Goal: Information Seeking & Learning: Learn about a topic

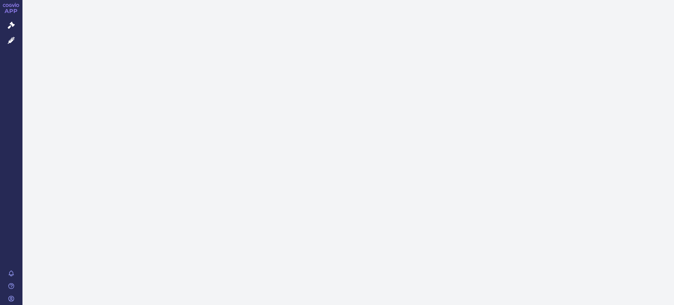
click at [10, 42] on icon at bounding box center [11, 40] width 7 height 7
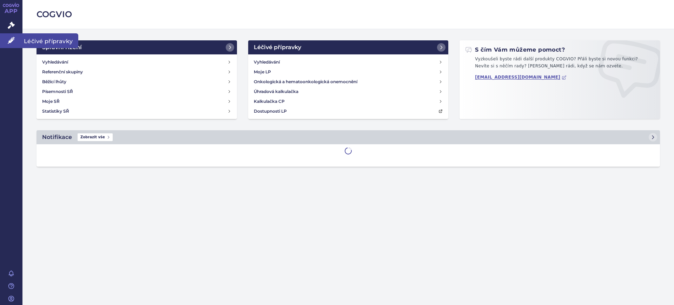
click at [16, 44] on link "Léčivé přípravky" at bounding box center [11, 40] width 22 height 15
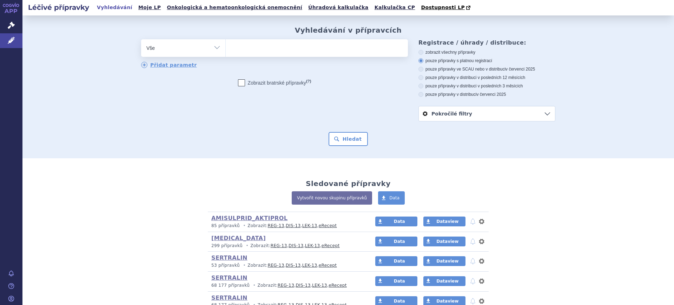
click at [212, 52] on select "Vše Přípravek/SUKL kód MAH VPOIS ATC/Aktivní látka Léková forma Síla" at bounding box center [183, 47] width 84 height 16
click at [188, 45] on select "Vše Přípravek/SUKL kód MAH VPOIS ATC/Aktivní látka Léková forma Síla" at bounding box center [183, 47] width 84 height 16
click at [185, 48] on select "Vše Přípravek/SUKL kód MAH VPOIS ATC/Aktivní látka Léková forma Síla" at bounding box center [183, 47] width 84 height 16
select select "filter-atc-group"
click at [141, 40] on select "Vše Přípravek/SUKL kód MAH VPOIS ATC/Aktivní látka Léková forma Síla" at bounding box center [183, 47] width 84 height 16
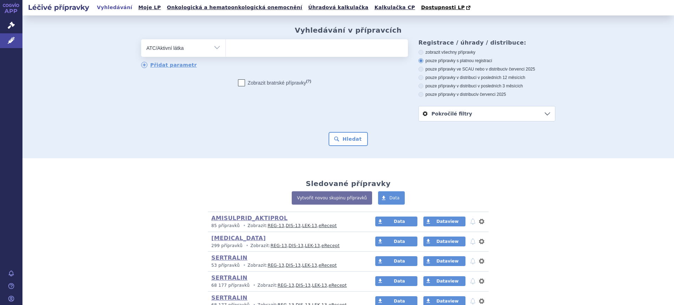
click at [241, 51] on ul at bounding box center [317, 46] width 182 height 15
click at [226, 51] on select at bounding box center [225, 48] width 0 height 18
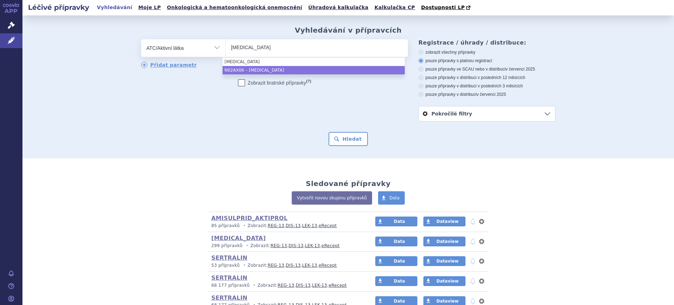
type input "tapentadol"
select select "N02AX06"
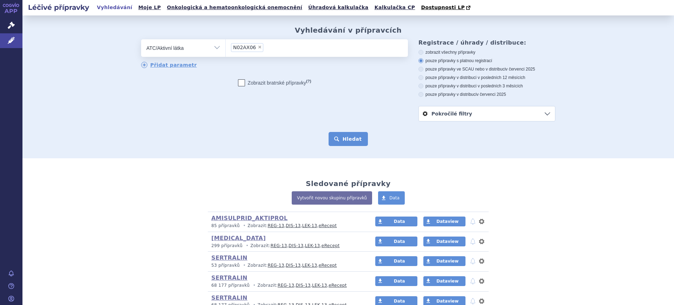
click at [330, 138] on button "Hledat" at bounding box center [348, 139] width 40 height 14
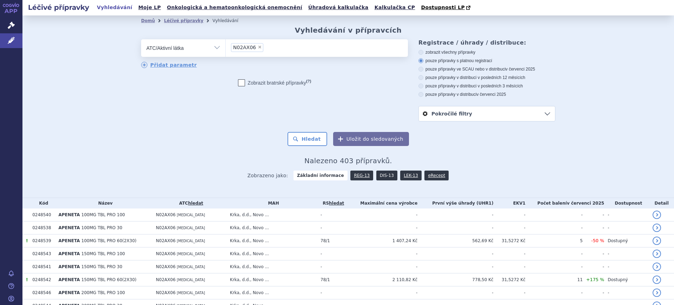
click at [376, 177] on link "DIS-13" at bounding box center [386, 176] width 21 height 10
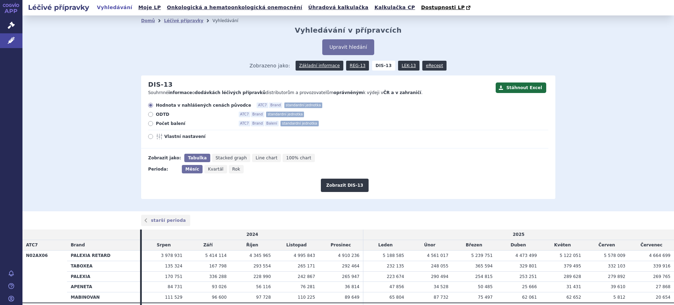
click at [232, 173] on icon "Rok" at bounding box center [236, 169] width 15 height 8
click at [232, 169] on input "Rok" at bounding box center [231, 167] width 5 height 5
radio input "true"
click at [328, 187] on button "Zobrazit DIS-13" at bounding box center [344, 185] width 47 height 13
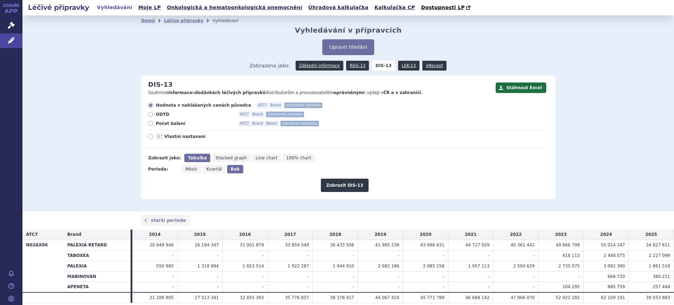
click at [172, 138] on span "Vlastní nastavení" at bounding box center [202, 137] width 77 height 6
click at [153, 138] on input "Vlastní nastavení" at bounding box center [151, 137] width 5 height 5
radio input "true"
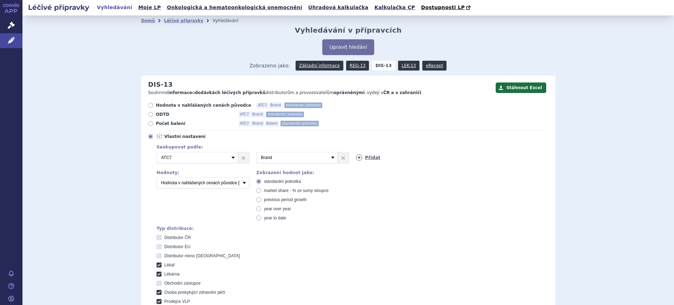
click at [356, 159] on icon at bounding box center [359, 157] width 6 height 6
drag, startPoint x: 353, startPoint y: 159, endPoint x: 357, endPoint y: 160, distance: 3.6
click at [356, 159] on select "Vyberte groupování ATC3 ATC5 ATC7 Brand Balení SÚKL kód MAH VPOIS Referenční sk…" at bounding box center [396, 157] width 81 height 11
select select "mah"
click at [356, 152] on select "Vyberte groupování ATC3 ATC5 ATC7 Brand Balení SÚKL kód MAH VPOIS Referenční sk…" at bounding box center [396, 157] width 81 height 11
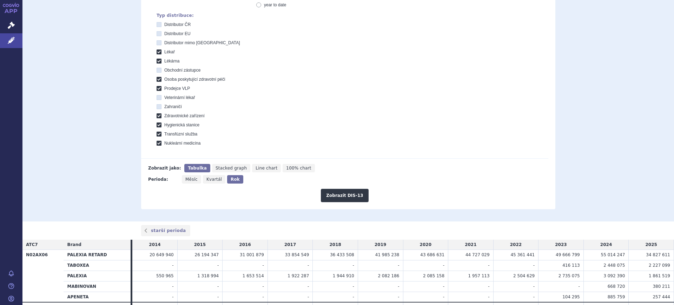
scroll to position [219, 0]
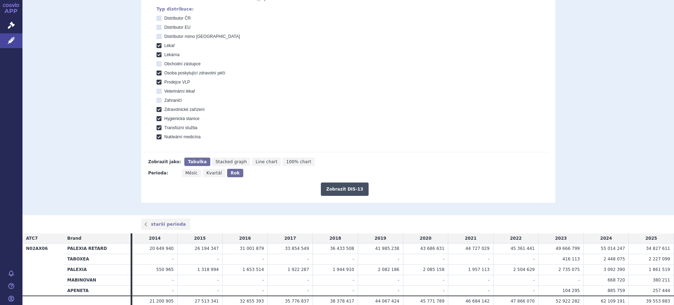
click at [342, 187] on button "Zobrazit DIS-13" at bounding box center [344, 188] width 47 height 13
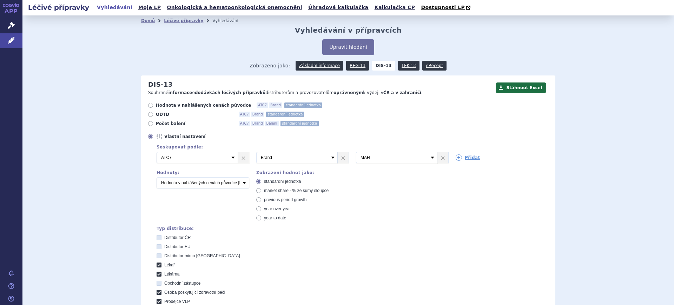
scroll to position [250, 0]
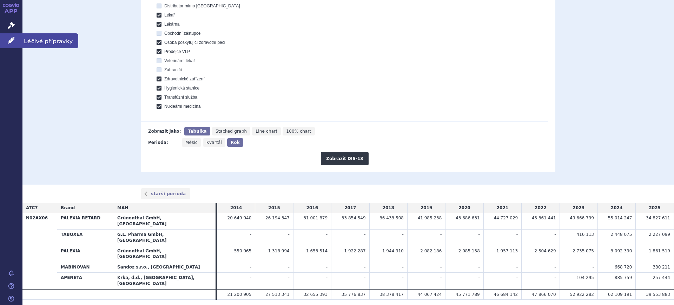
click at [12, 37] on icon at bounding box center [11, 40] width 7 height 7
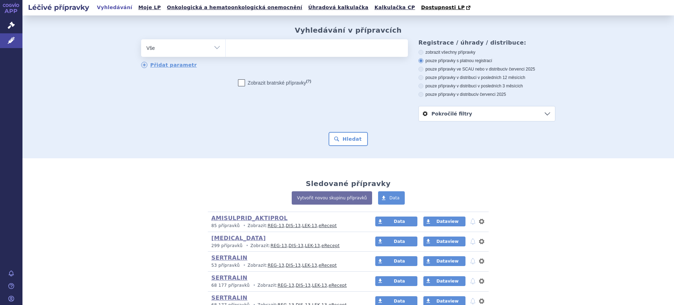
click at [162, 48] on select "Vše Přípravek/SUKL kód MAH VPOIS ATC/Aktivní látka Léková forma Síla" at bounding box center [183, 47] width 84 height 16
click at [190, 47] on select "Vše Přípravek/SUKL kód MAH VPOIS ATC/Aktivní látka Léková forma Síla" at bounding box center [183, 47] width 84 height 16
click at [200, 51] on select "Vše Přípravek/SUKL kód MAH VPOIS ATC/Aktivní látka Léková forma Síla" at bounding box center [183, 47] width 84 height 16
select select "filter-atc-group"
click at [141, 40] on select "Vše Přípravek/SUKL kód MAH VPOIS ATC/Aktivní látka Léková forma Síla" at bounding box center [183, 47] width 84 height 16
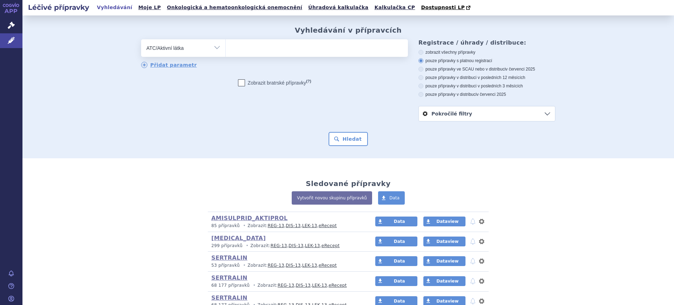
click at [253, 47] on ul at bounding box center [317, 46] width 182 height 15
click at [226, 47] on select at bounding box center [225, 48] width 0 height 18
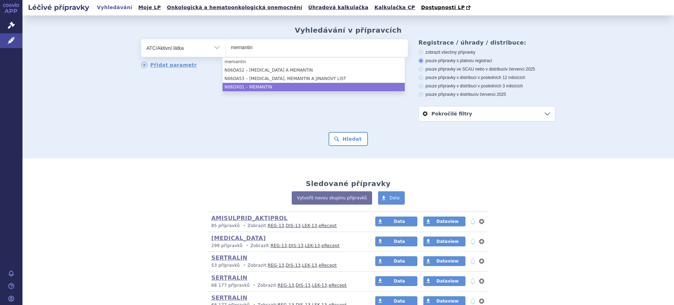
type input "memantin"
select select "N06DX01"
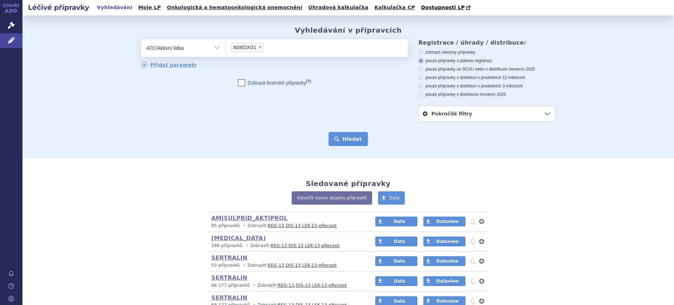
click at [336, 139] on button "Hledat" at bounding box center [348, 139] width 40 height 14
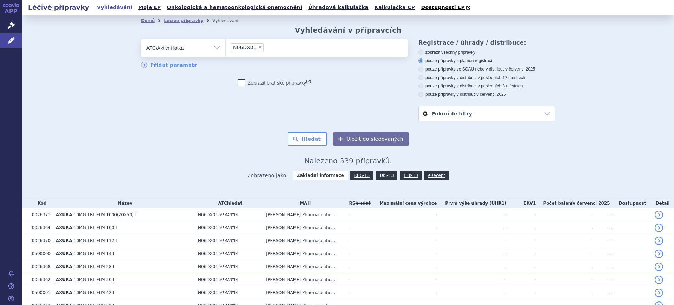
click at [381, 175] on link "DIS-13" at bounding box center [386, 176] width 21 height 10
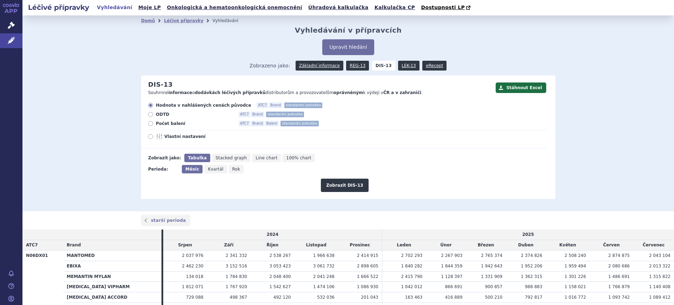
click at [232, 172] on icon "Rok" at bounding box center [236, 169] width 15 height 8
click at [232, 169] on input "Rok" at bounding box center [231, 167] width 5 height 5
radio input "true"
click at [172, 136] on span "Vlastní nastavení" at bounding box center [202, 137] width 77 height 6
click at [153, 136] on input "Vlastní nastavení" at bounding box center [151, 137] width 5 height 5
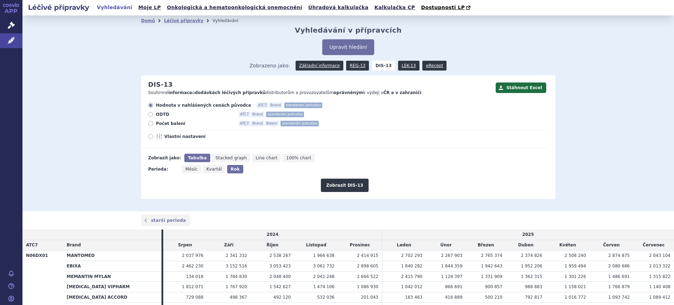
radio input "true"
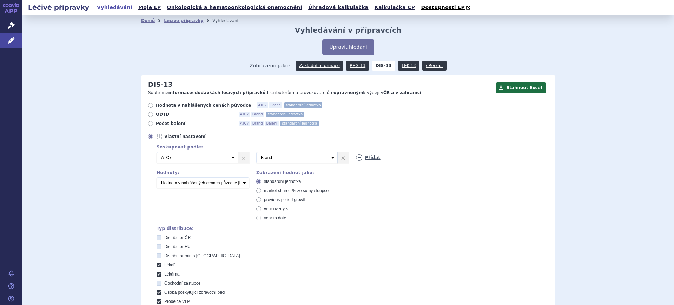
click at [356, 157] on icon at bounding box center [359, 157] width 6 height 6
drag, startPoint x: 356, startPoint y: 157, endPoint x: 358, endPoint y: 161, distance: 4.7
click at [356, 157] on select "Vyberte groupování ATC3 ATC5 ATC7 Brand Balení SÚKL kód MAH VPOIS Referenční sk…" at bounding box center [396, 157] width 81 height 11
select select "mah"
click at [356, 152] on select "Vyberte groupování ATC3 ATC5 ATC7 Brand Balení SÚKL kód MAH VPOIS Referenční sk…" at bounding box center [396, 157] width 81 height 11
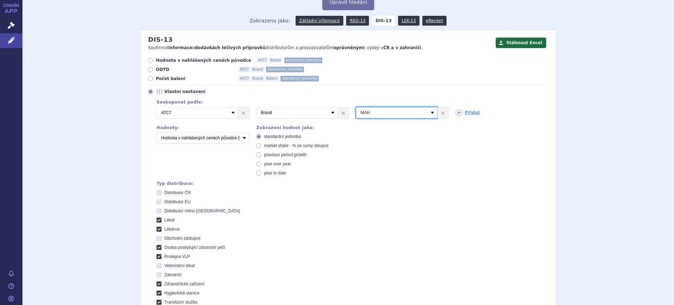
scroll to position [132, 0]
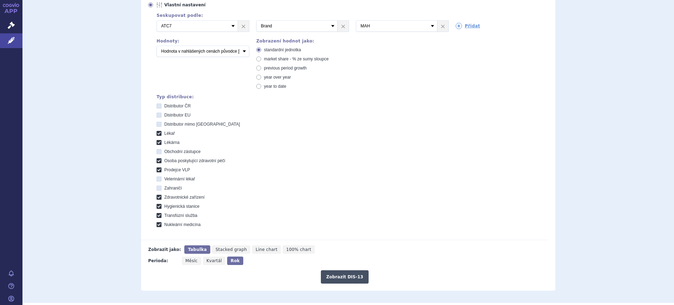
click at [322, 276] on button "Zobrazit DIS-13" at bounding box center [344, 276] width 47 height 13
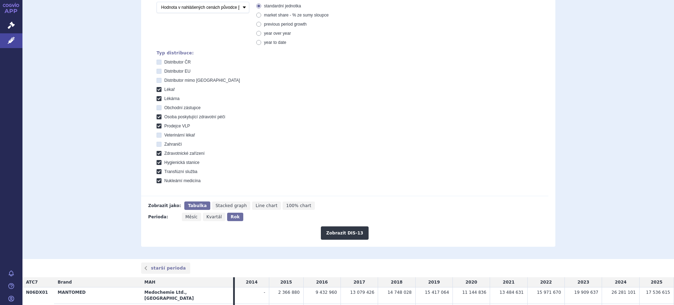
scroll to position [351, 0]
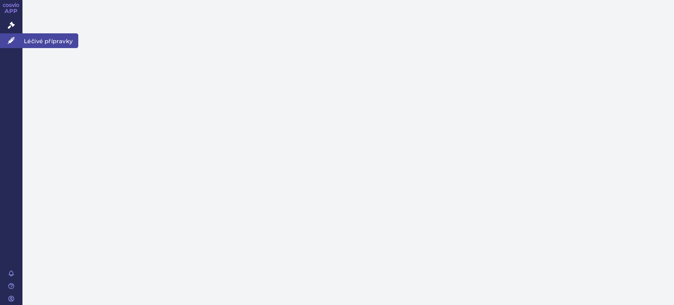
click at [13, 43] on icon at bounding box center [11, 40] width 7 height 7
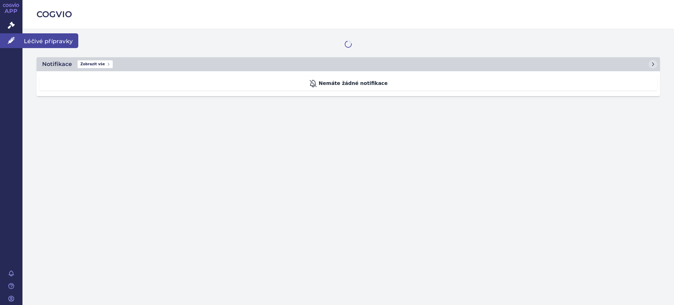
click at [10, 41] on icon at bounding box center [11, 40] width 7 height 7
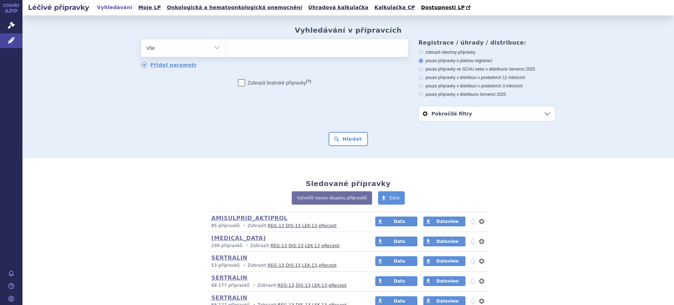
click at [189, 48] on select "Vše Přípravek/SUKL kód MAH VPOIS ATC/Aktivní látka Léková forma Síla" at bounding box center [183, 47] width 84 height 16
select select "filter-atc-group"
click at [141, 40] on select "Vše Přípravek/SUKL kód MAH VPOIS ATC/Aktivní látka Léková forma Síla" at bounding box center [183, 47] width 84 height 16
click at [259, 56] on span at bounding box center [317, 48] width 182 height 18
click at [226, 56] on select at bounding box center [225, 48] width 0 height 18
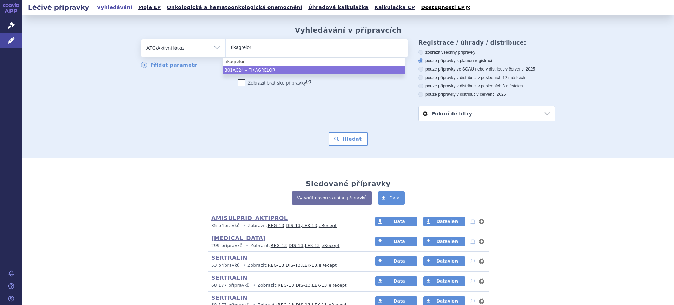
type input "tikagrelor"
select select "B01AC24"
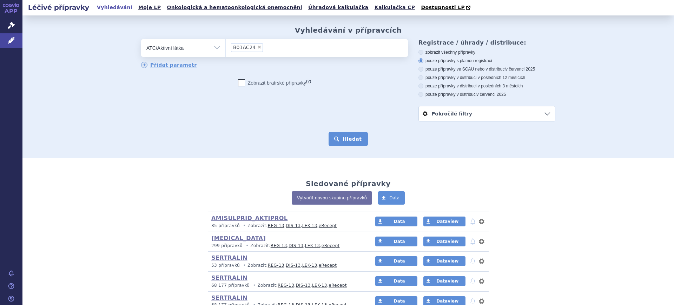
click at [340, 135] on button "Hledat" at bounding box center [348, 139] width 40 height 14
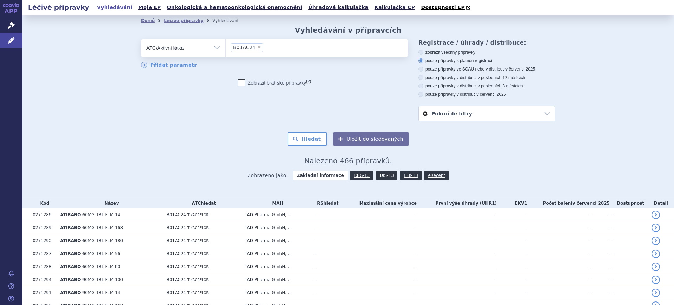
click at [382, 177] on link "DIS-13" at bounding box center [386, 176] width 21 height 10
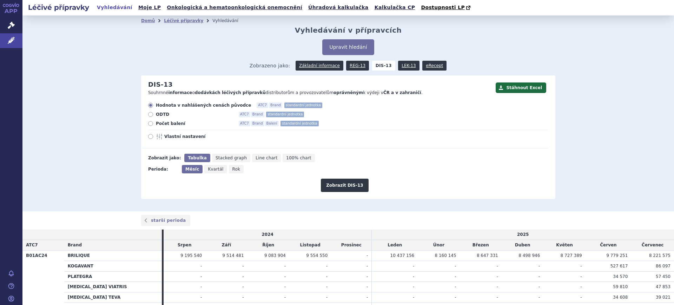
click at [152, 135] on label "Vlastní nastavení" at bounding box center [348, 137] width 400 height 6
click at [152, 135] on input "Vlastní nastavení" at bounding box center [151, 137] width 5 height 5
radio input "true"
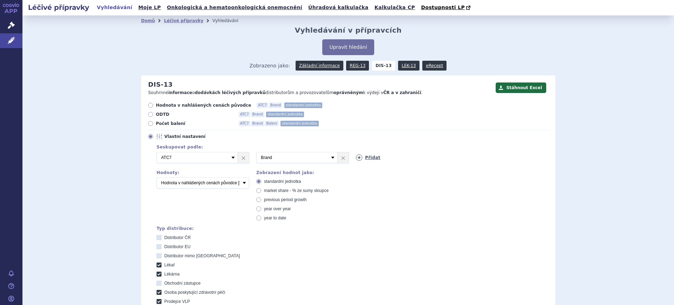
click at [356, 158] on icon at bounding box center [359, 157] width 6 height 6
select select "mah"
click at [356, 152] on select "Vyberte groupování ATC3 ATC5 ATC7 Brand Balení SÚKL kód MAH VPOIS Referenční sk…" at bounding box center [396, 157] width 81 height 11
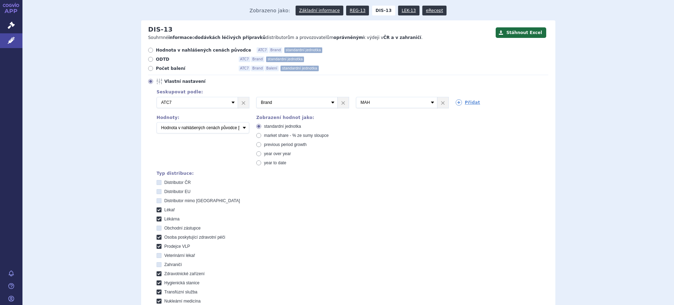
scroll to position [132, 0]
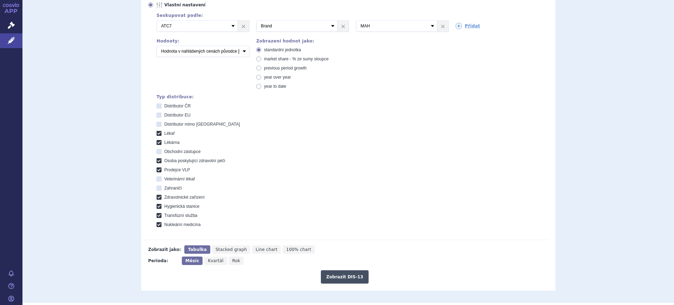
click at [340, 275] on button "Zobrazit DIS-13" at bounding box center [344, 276] width 47 height 13
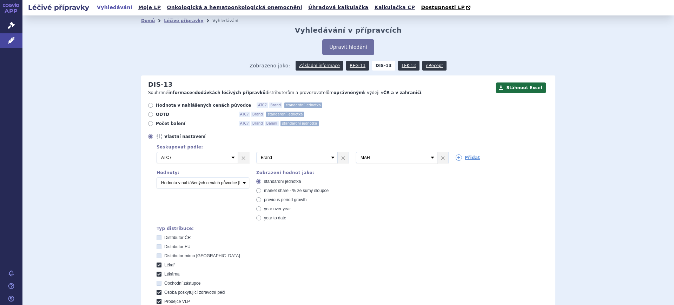
scroll to position [271, 0]
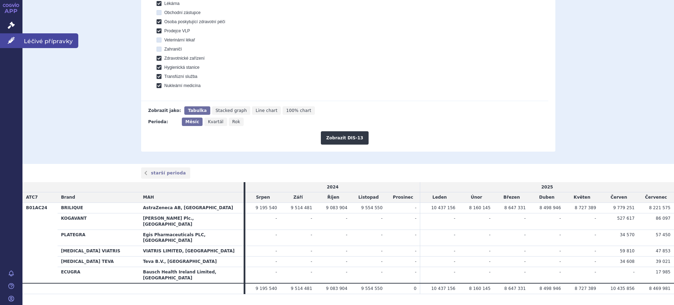
click at [8, 41] on icon at bounding box center [11, 40] width 7 height 7
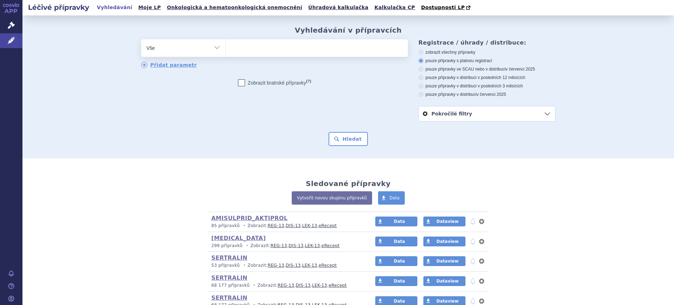
click at [194, 48] on select "Vše Přípravek/SUKL kód MAH VPOIS ATC/Aktivní látka Léková forma Síla" at bounding box center [183, 47] width 84 height 16
click at [168, 47] on select "Vše Přípravek/SUKL kód MAH VPOIS ATC/Aktivní látka Léková forma Síla" at bounding box center [183, 47] width 84 height 16
click at [168, 52] on select "Vše Přípravek/SUKL kód MAH VPOIS ATC/Aktivní látka Léková forma Síla" at bounding box center [183, 47] width 84 height 16
select select "filter-atc-group"
click at [141, 40] on select "Vše Přípravek/SUKL kód MAH VPOIS ATC/Aktivní látka Léková forma Síla" at bounding box center [183, 47] width 84 height 16
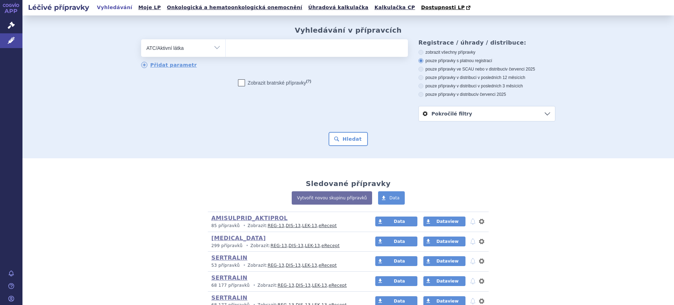
click at [247, 57] on span at bounding box center [317, 48] width 182 height 18
click at [226, 56] on select at bounding box center [225, 48] width 0 height 18
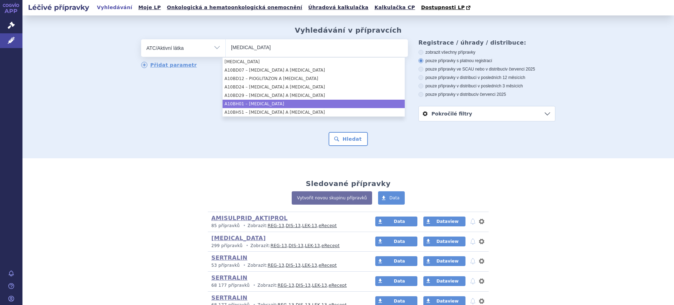
type input "sitagliptin"
select select "A10BH01"
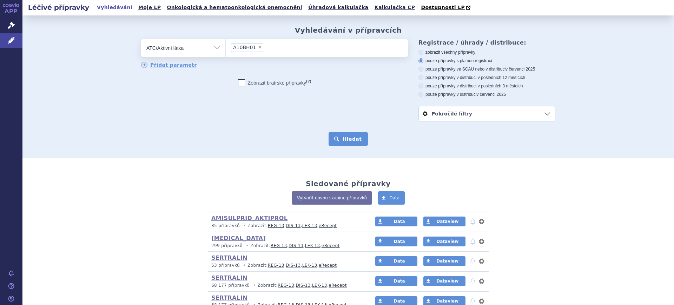
click at [328, 138] on button "Hledat" at bounding box center [348, 139] width 40 height 14
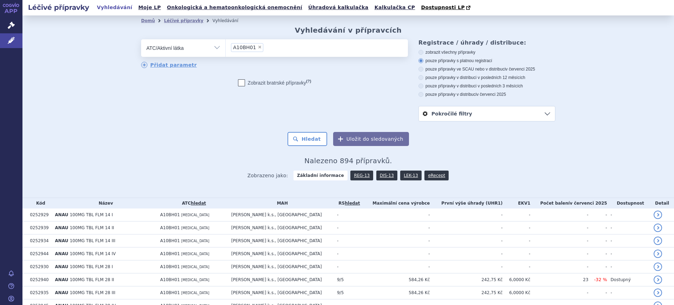
click at [382, 180] on link "DIS-13" at bounding box center [386, 176] width 21 height 10
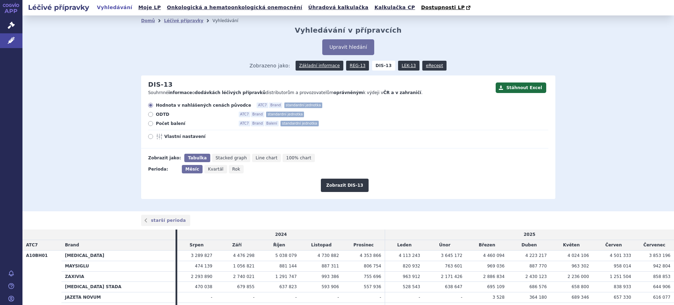
click at [141, 132] on div "Hodnota v nahlášených cenách původce ATC7 Brand standardní jednotka ODTD ATC7 B…" at bounding box center [344, 125] width 407 height 46
click at [150, 138] on label "Vlastní nastavení" at bounding box center [348, 137] width 400 height 6
click at [150, 138] on input "Vlastní nastavení" at bounding box center [151, 137] width 5 height 5
radio input "true"
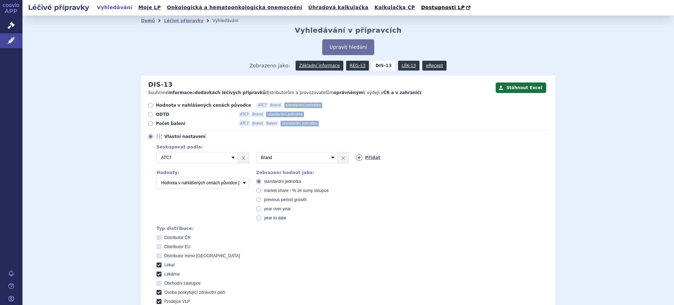
click at [357, 158] on icon at bounding box center [359, 157] width 6 height 6
click at [357, 158] on select "Vyberte groupování ATC3 ATC5 ATC7 Brand Balení SÚKL kód MAH VPOIS Referenční sk…" at bounding box center [396, 157] width 81 height 11
select select "mah"
click at [356, 152] on select "Vyberte groupování ATC3 ATC5 ATC7 Brand Balení SÚKL kód MAH VPOIS Referenční sk…" at bounding box center [396, 157] width 81 height 11
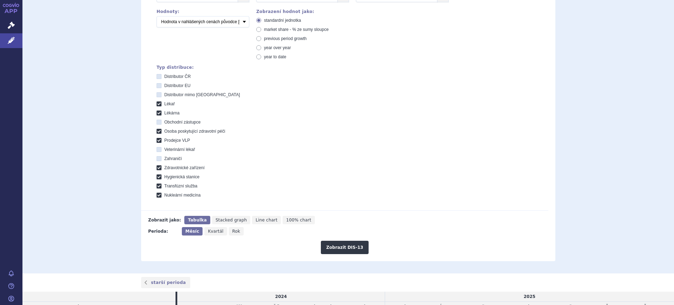
scroll to position [219, 0]
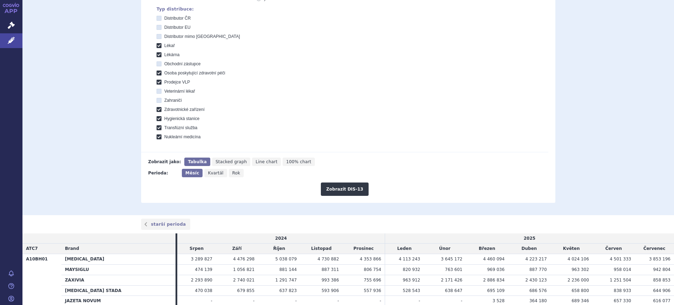
click at [335, 198] on div "Stáhnout Excel DIS-13 Souhrnné informace o dodávkách léčivých přípravků distrib…" at bounding box center [348, 29] width 414 height 347
click at [335, 195] on button "Zobrazit DIS-13" at bounding box center [344, 188] width 47 height 13
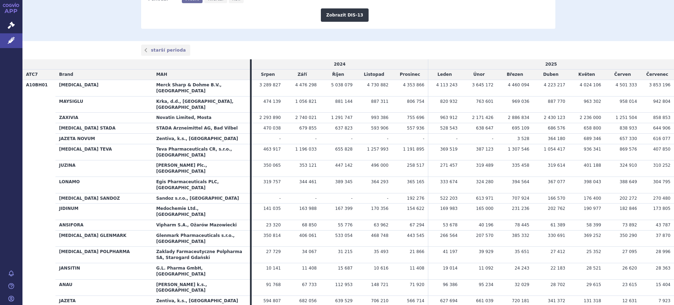
scroll to position [395, 0]
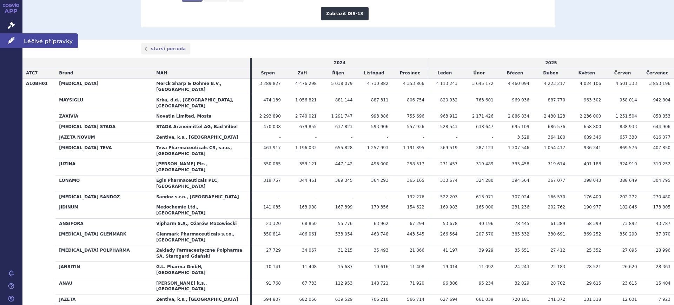
click at [14, 41] on icon at bounding box center [11, 40] width 7 height 7
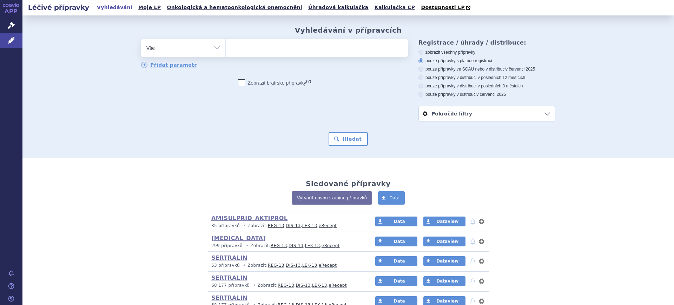
click at [174, 49] on select "Vše Přípravek/SUKL kód MAH VPOIS ATC/Aktivní látka Léková forma Síla" at bounding box center [183, 47] width 84 height 16
click at [190, 52] on select "Vše Přípravek/SUKL kód MAH VPOIS ATC/Aktivní látka Léková forma Síla" at bounding box center [183, 47] width 84 height 16
click at [189, 51] on select "Vše Přípravek/SUKL kód MAH VPOIS ATC/Aktivní látka Léková forma Síla" at bounding box center [183, 47] width 84 height 16
select select "filter-atc-group"
click at [141, 40] on select "Vše Přípravek/SUKL kód MAH VPOIS ATC/Aktivní látka Léková forma Síla" at bounding box center [183, 47] width 84 height 16
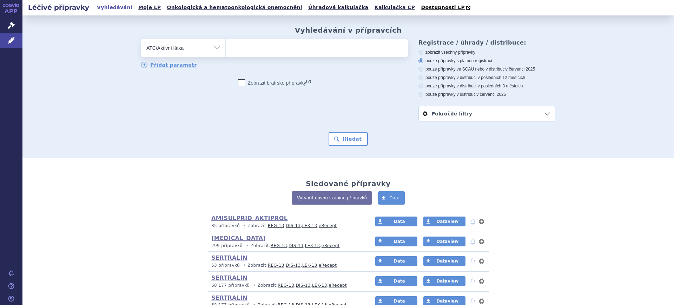
click at [252, 53] on ul at bounding box center [317, 46] width 182 height 15
click at [226, 53] on select at bounding box center [225, 48] width 0 height 18
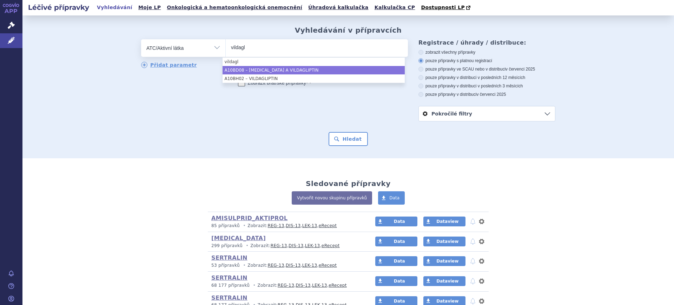
type input "vildagl"
select select "A10BD08"
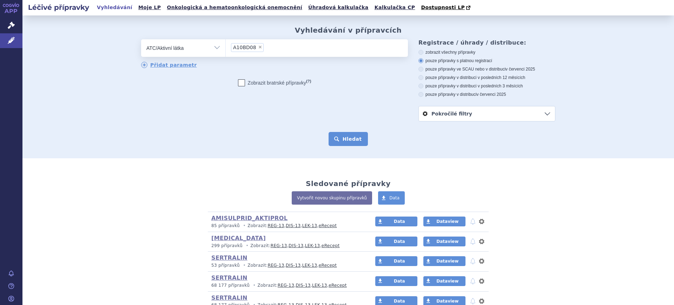
click at [345, 140] on button "Hledat" at bounding box center [348, 139] width 40 height 14
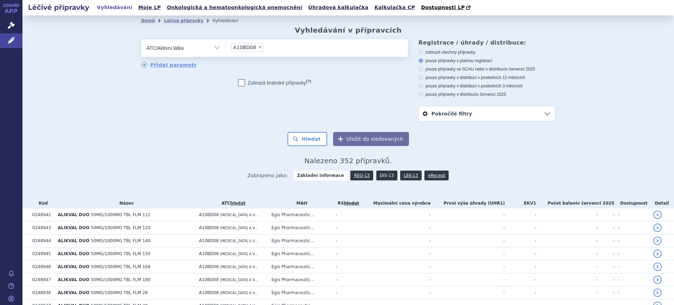
click at [380, 178] on link "DIS-13" at bounding box center [386, 176] width 21 height 10
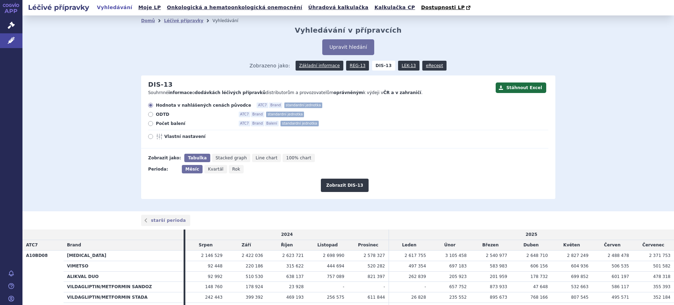
click at [170, 136] on span "Vlastní nastavení" at bounding box center [202, 137] width 77 height 6
click at [153, 136] on input "Vlastní nastavení" at bounding box center [151, 137] width 5 height 5
radio input "true"
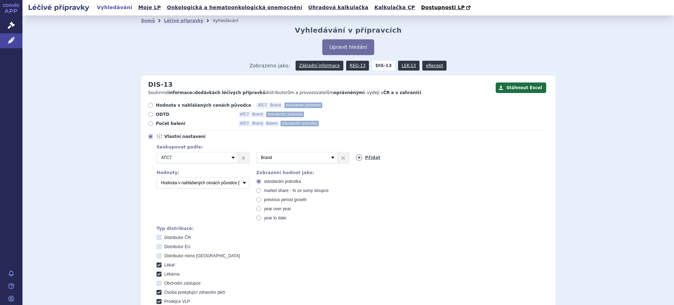
click at [356, 158] on icon at bounding box center [359, 157] width 6 height 6
click at [356, 158] on select "Vyberte groupování ATC3 ATC5 ATC7 Brand Balení SÚKL kód MAH VPOIS Referenční sk…" at bounding box center [396, 157] width 81 height 11
select select "mah"
click at [356, 152] on select "Vyberte groupování ATC3 ATC5 ATC7 Brand Balení SÚKL kód MAH VPOIS Referenční sk…" at bounding box center [396, 157] width 81 height 11
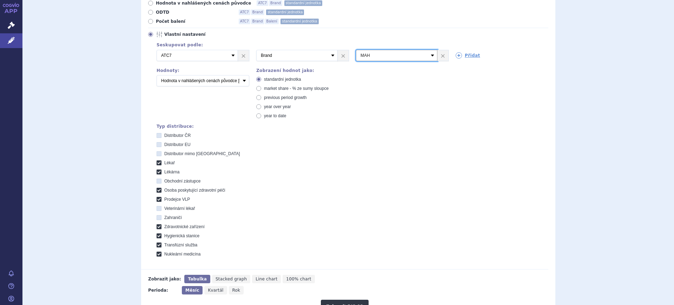
scroll to position [263, 0]
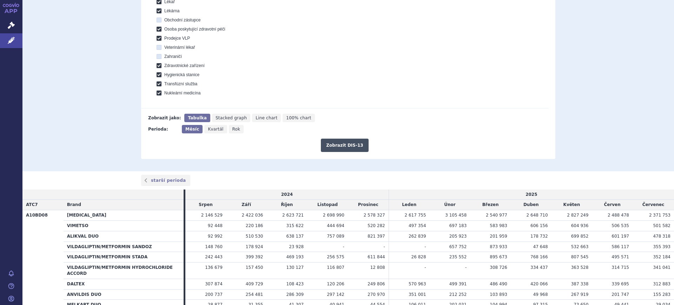
click at [328, 145] on button "Zobrazit DIS-13" at bounding box center [344, 145] width 47 height 13
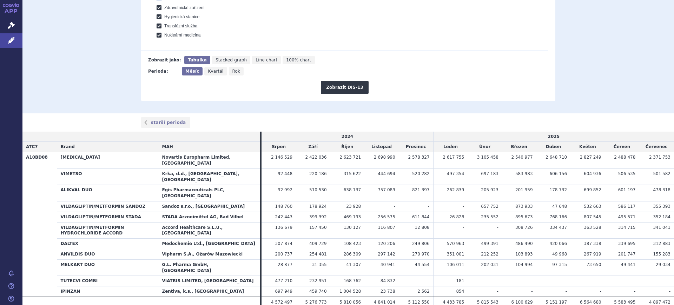
scroll to position [329, 0]
